Goal: Information Seeking & Learning: Learn about a topic

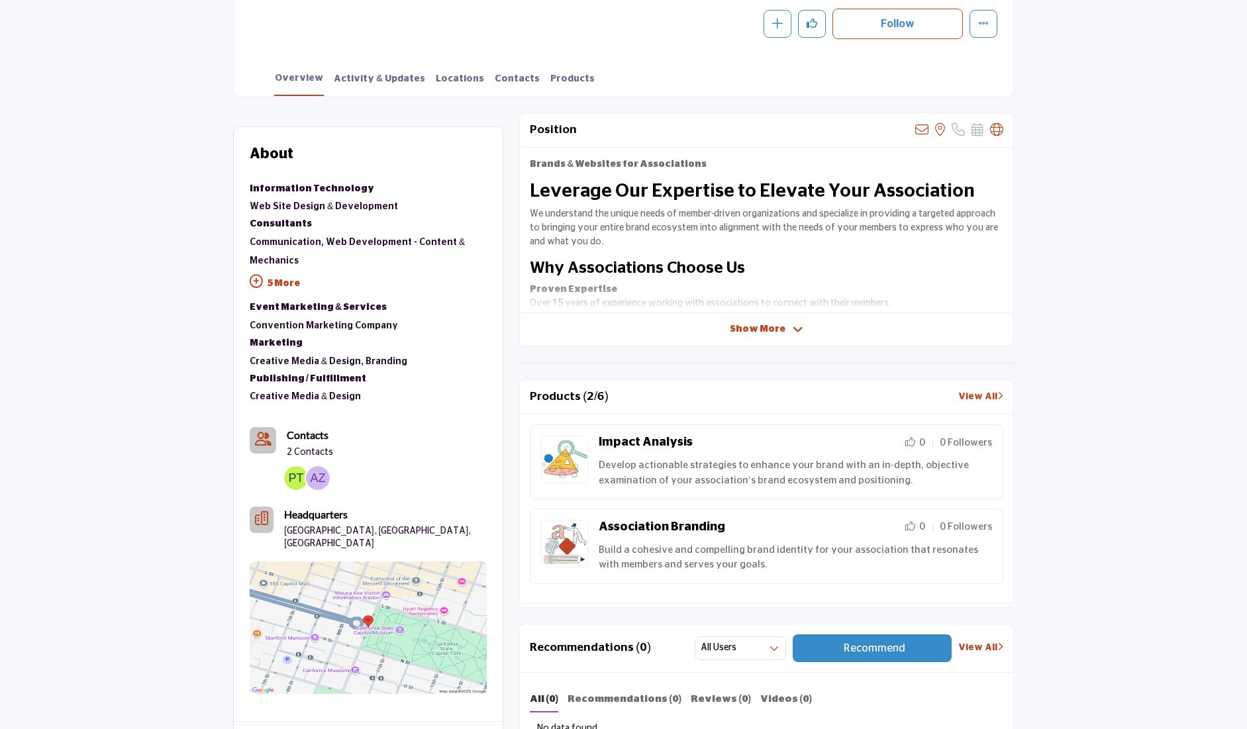
scroll to position [277, 0]
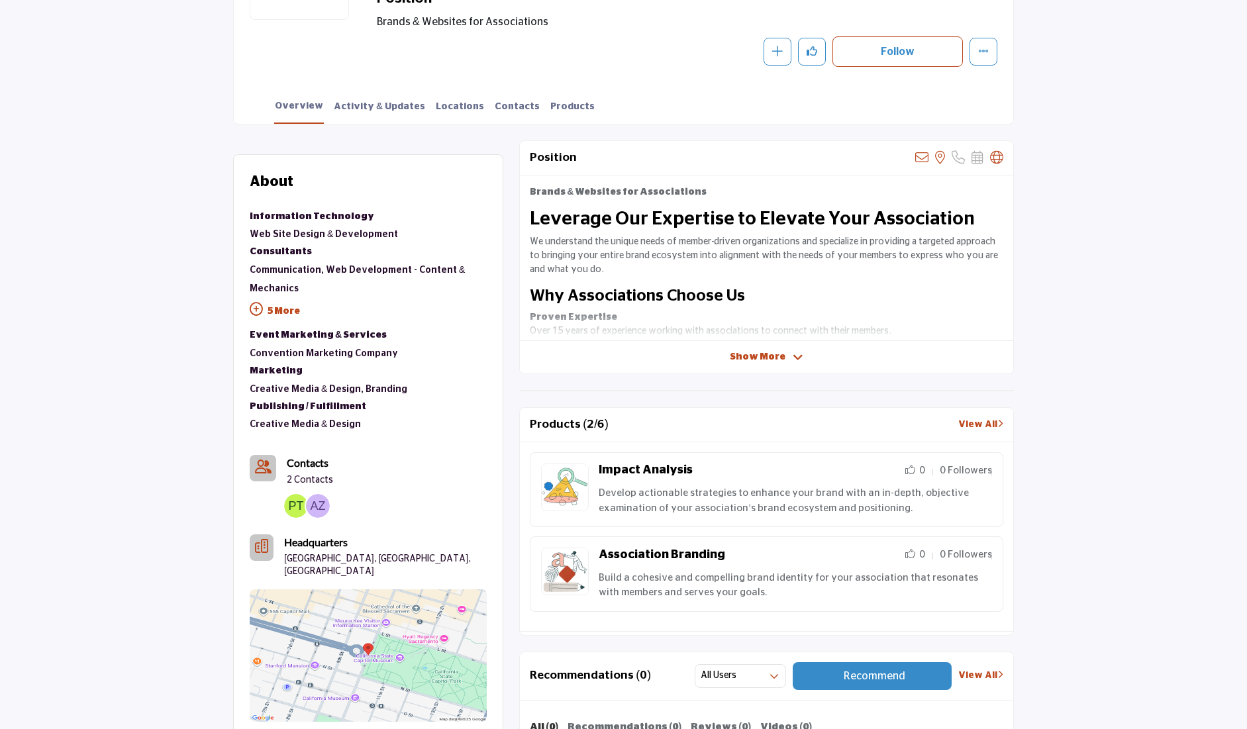
click at [769, 355] on span "Show More" at bounding box center [758, 357] width 56 height 14
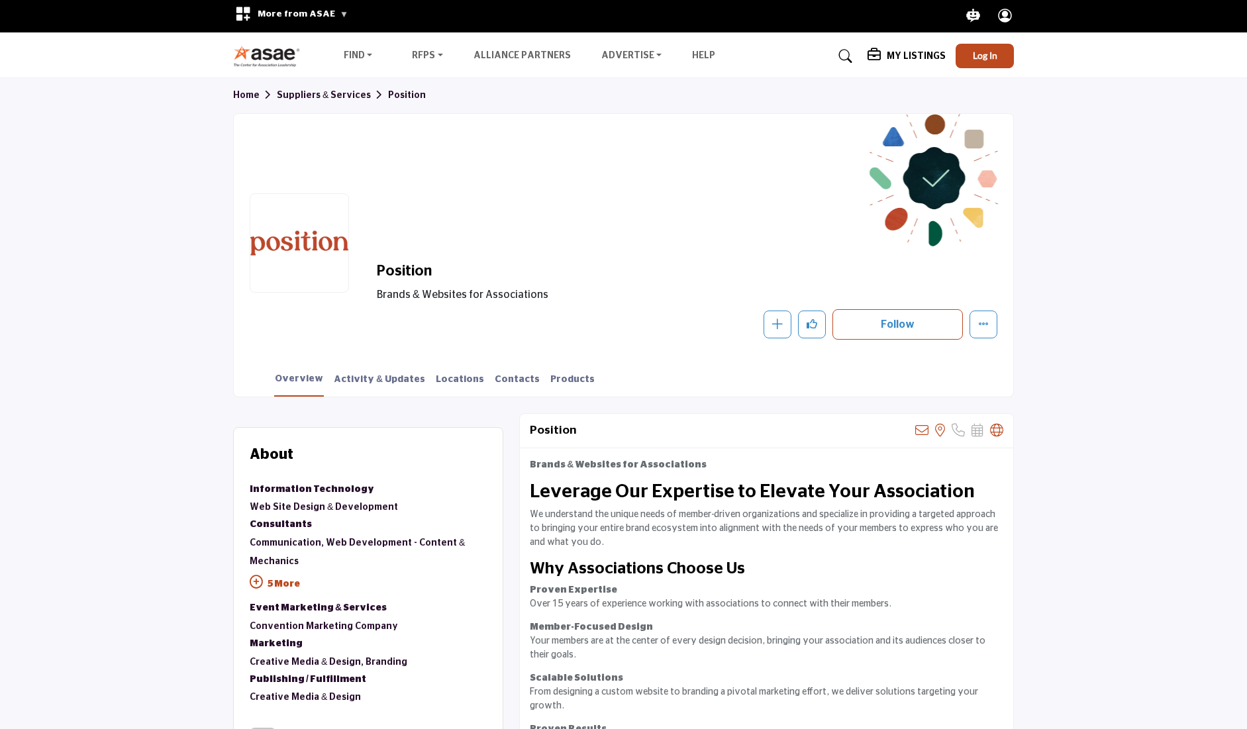
scroll to position [0, 0]
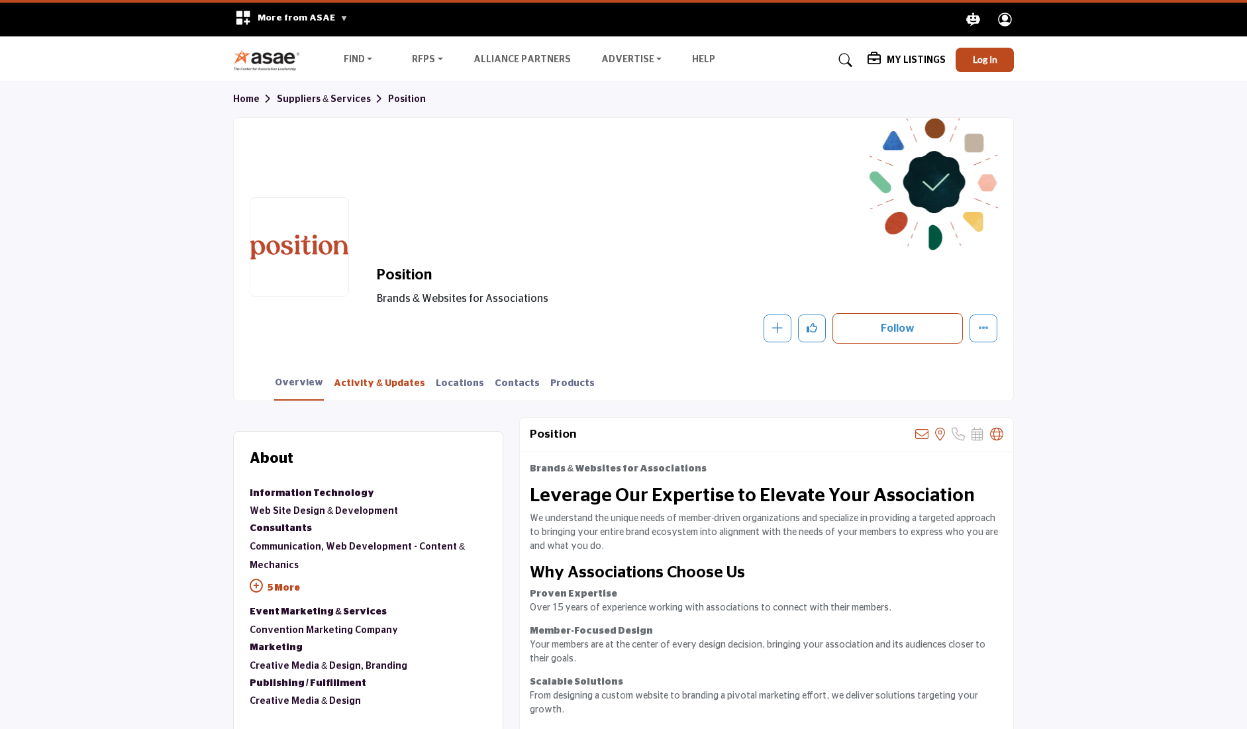
click at [373, 381] on link "Activity & Updates" at bounding box center [379, 388] width 93 height 23
click at [388, 380] on link "Activity & Updates" at bounding box center [379, 388] width 93 height 23
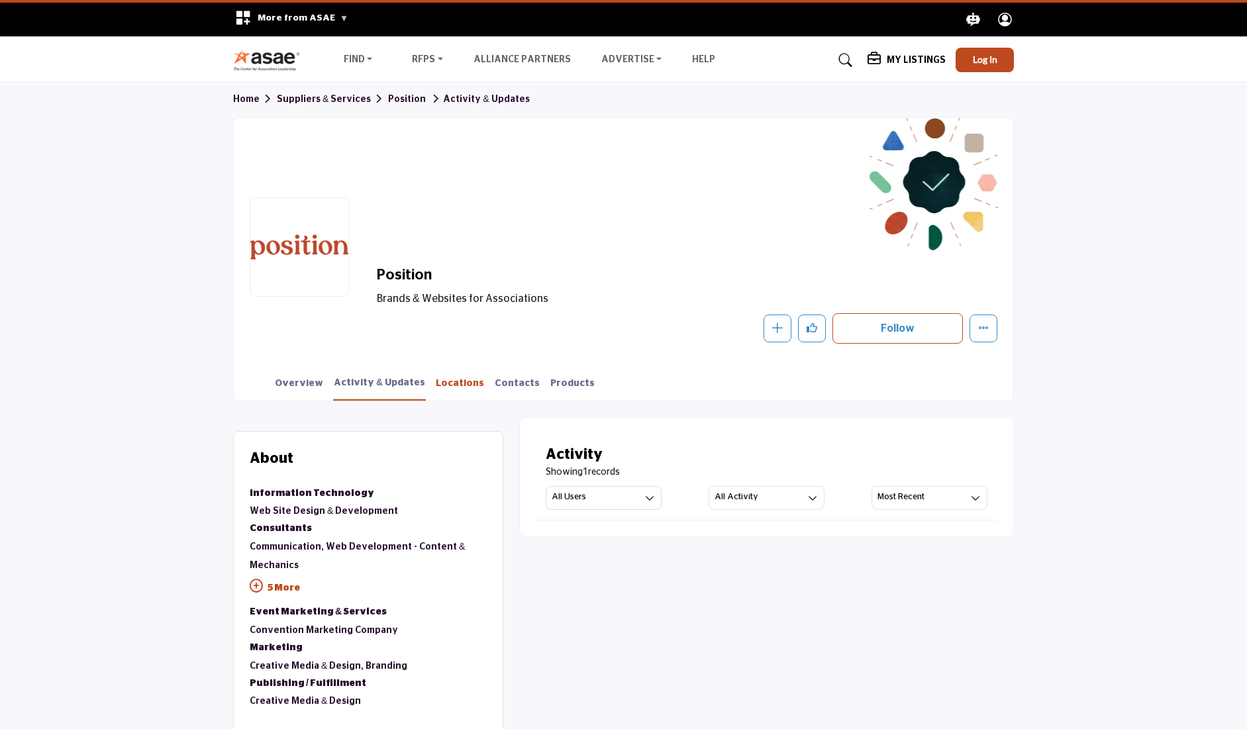
click at [443, 394] on link "Locations" at bounding box center [460, 388] width 50 height 23
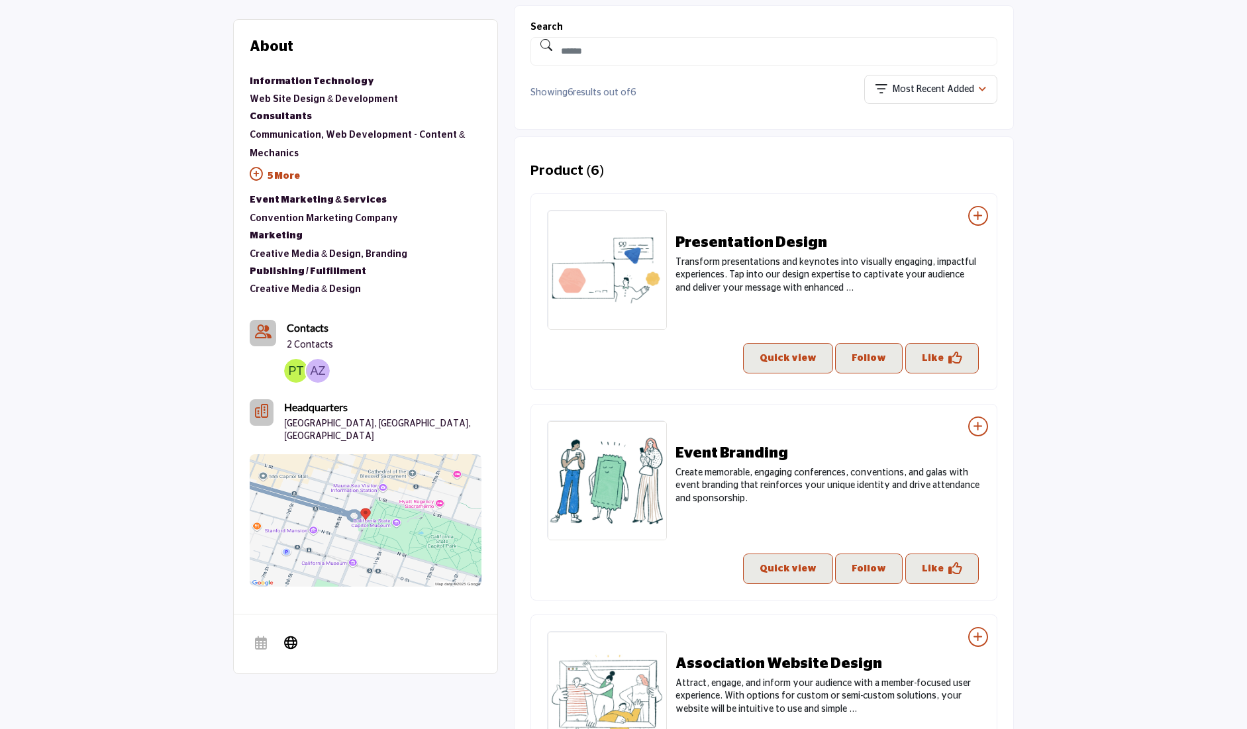
scroll to position [406, 0]
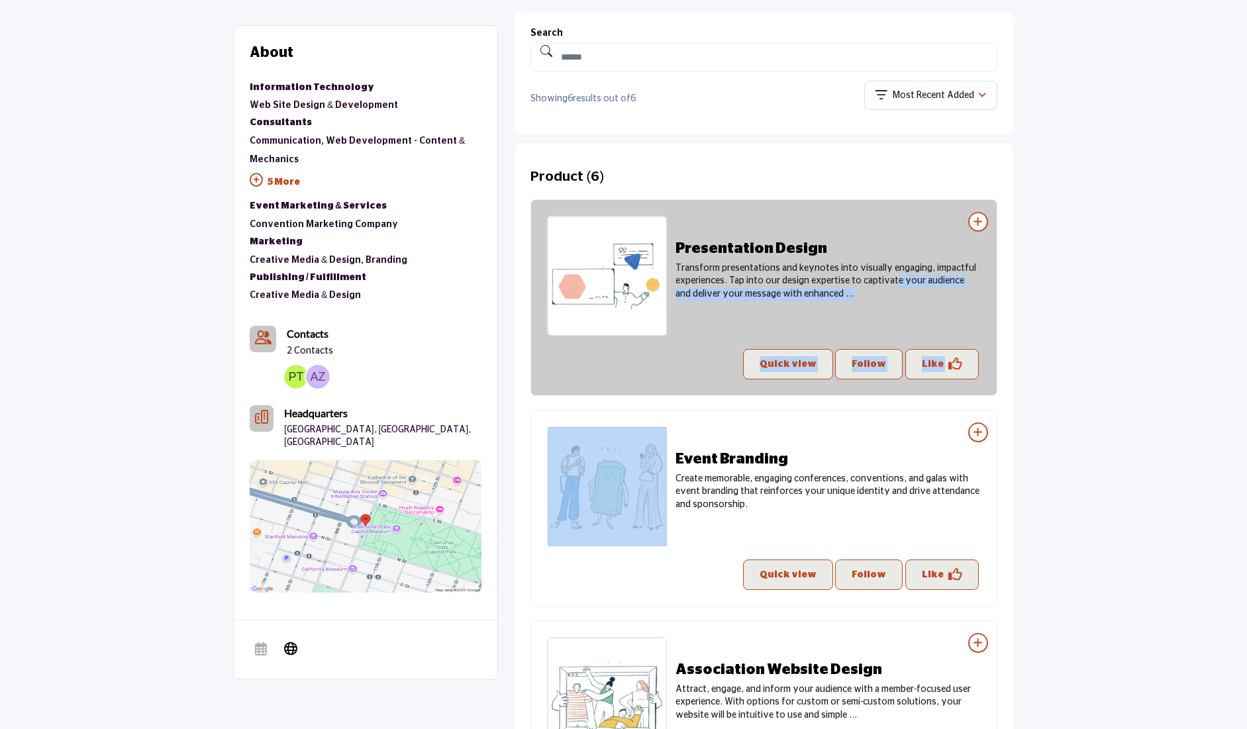
drag, startPoint x: 691, startPoint y: 444, endPoint x: 699, endPoint y: 279, distance: 164.4
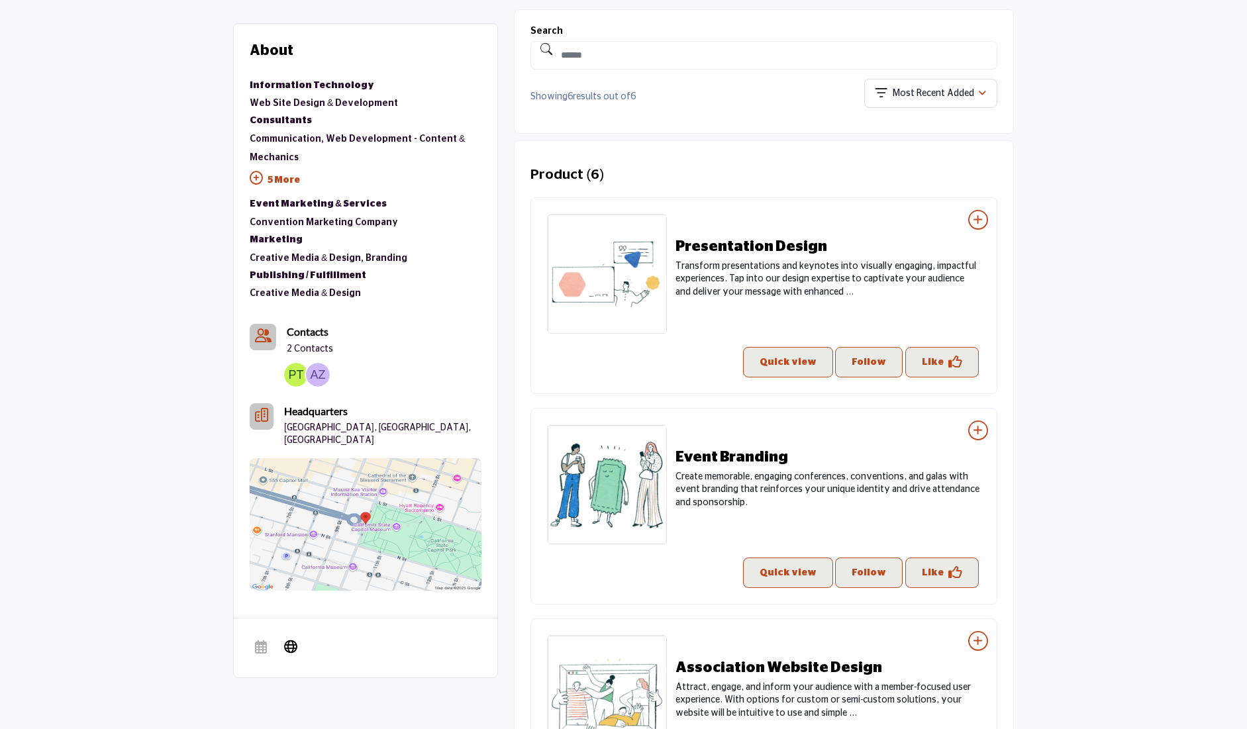
click at [758, 180] on div "Product (6)" at bounding box center [763, 174] width 467 height 17
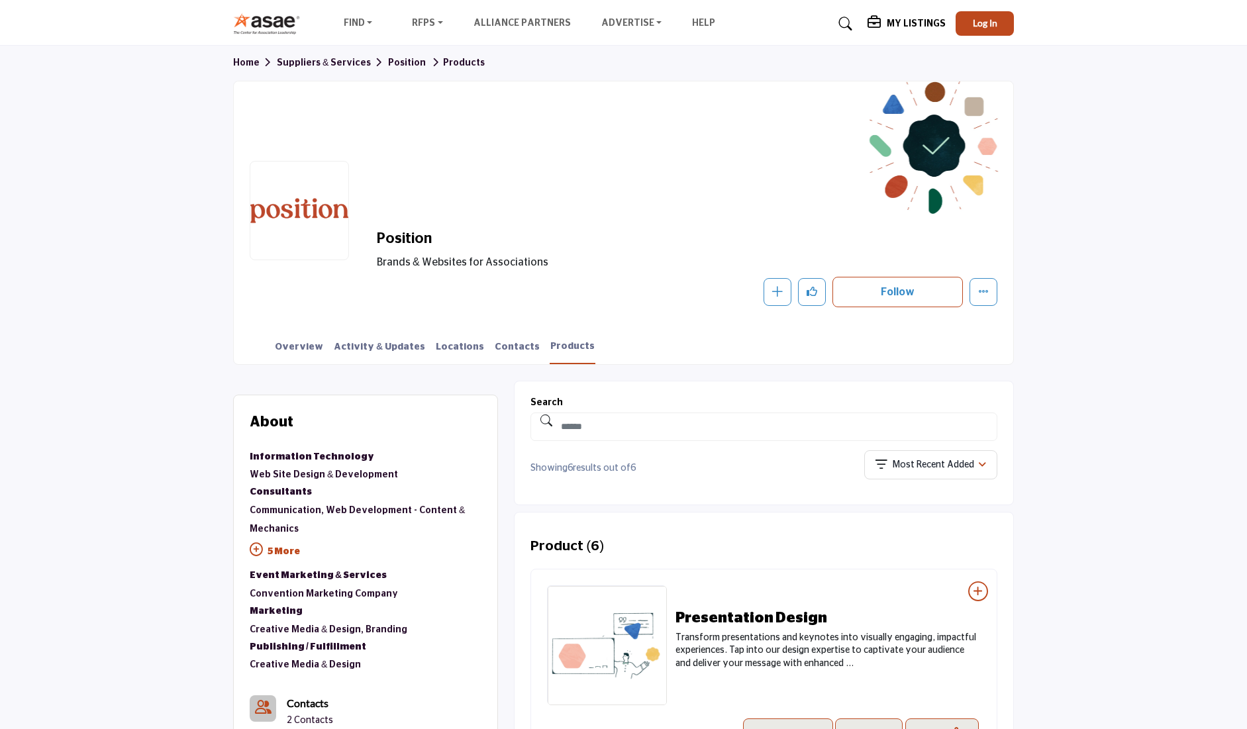
scroll to position [0, 0]
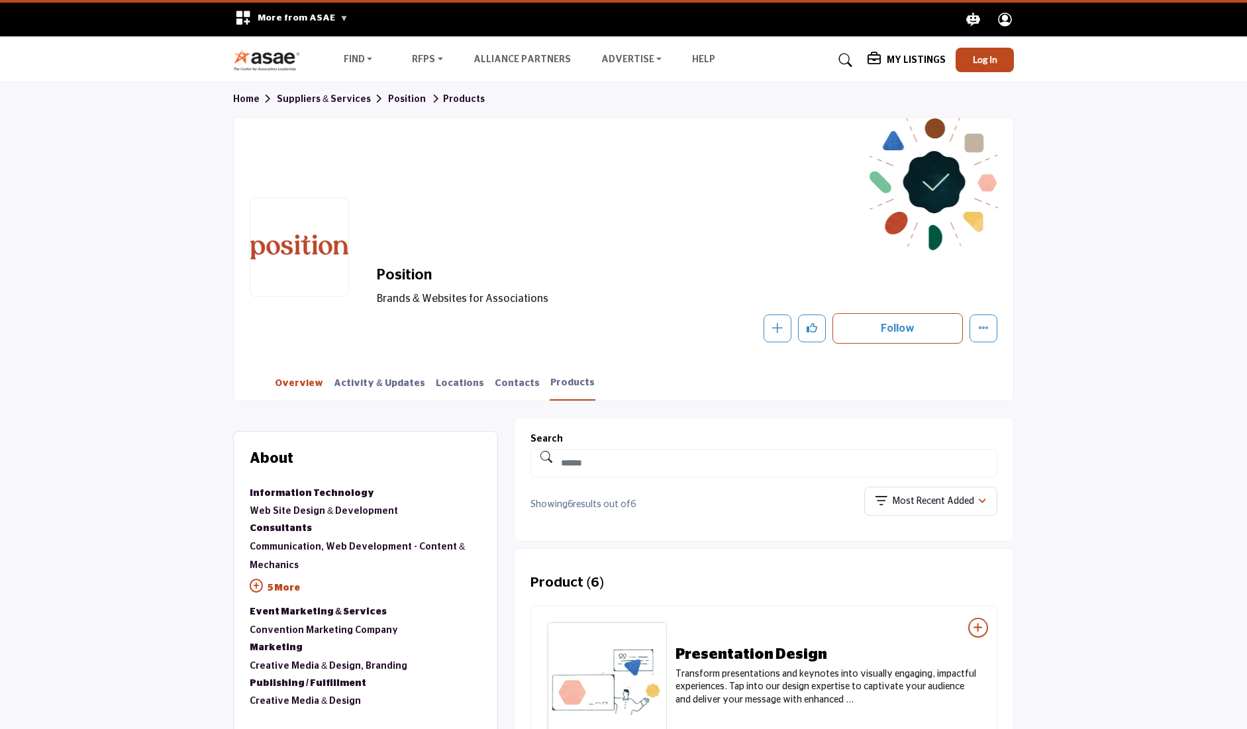
click at [291, 379] on link "Overview" at bounding box center [299, 388] width 50 height 23
